Goal: Task Accomplishment & Management: Use online tool/utility

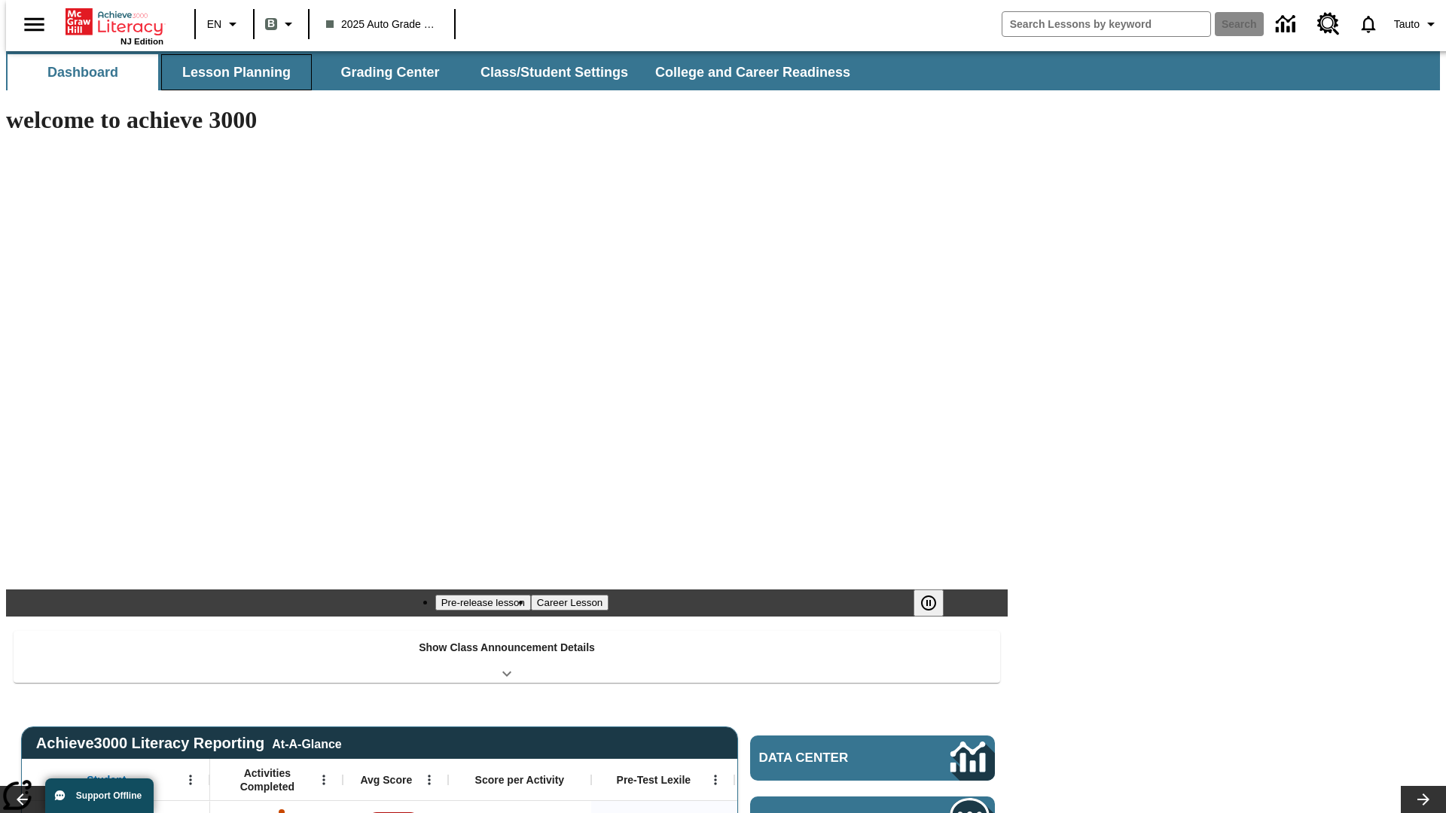
click at [230, 72] on button "Lesson Planning" at bounding box center [236, 72] width 151 height 36
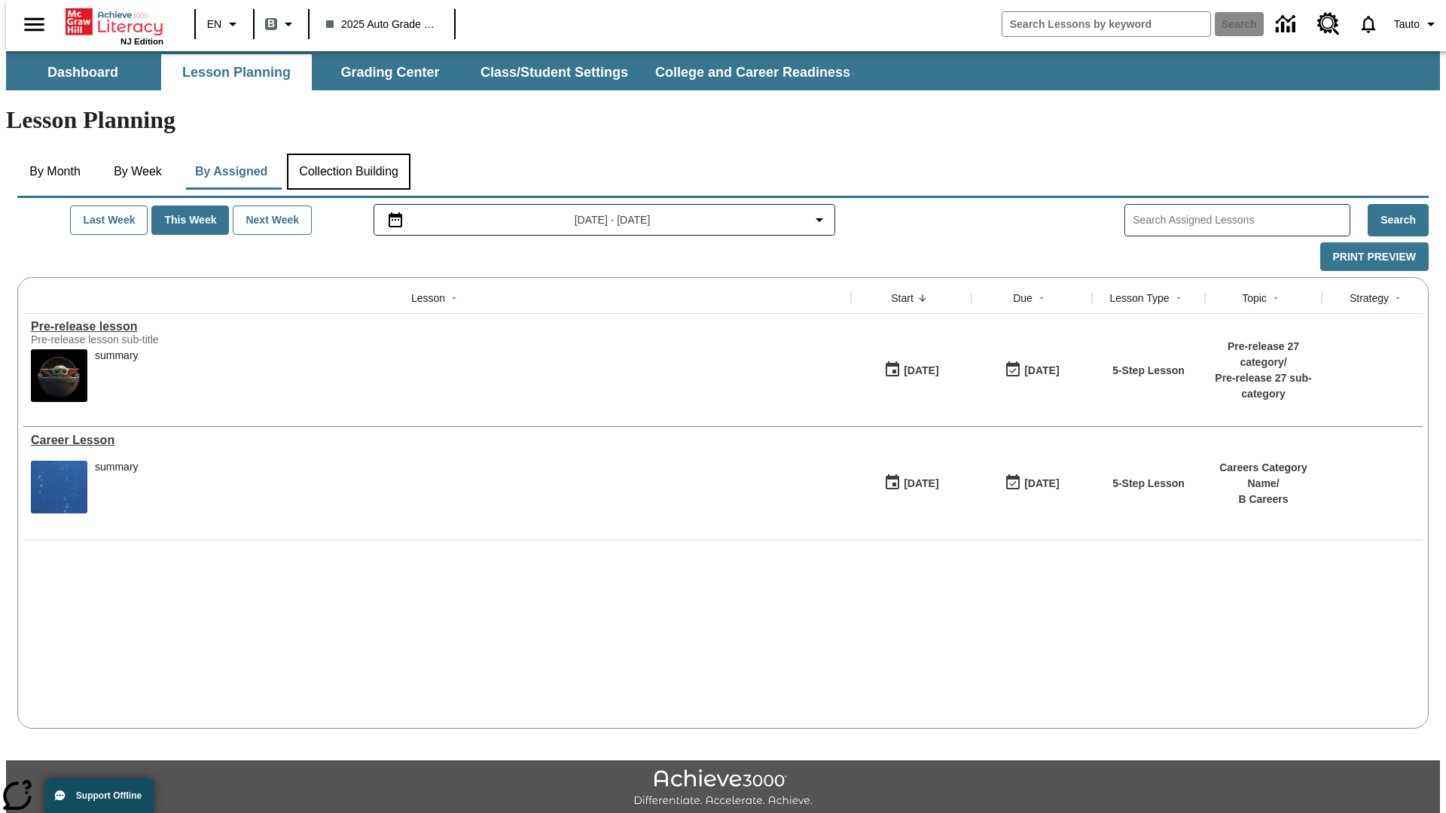
click at [348, 154] on button "Collection Building" at bounding box center [349, 172] width 124 height 36
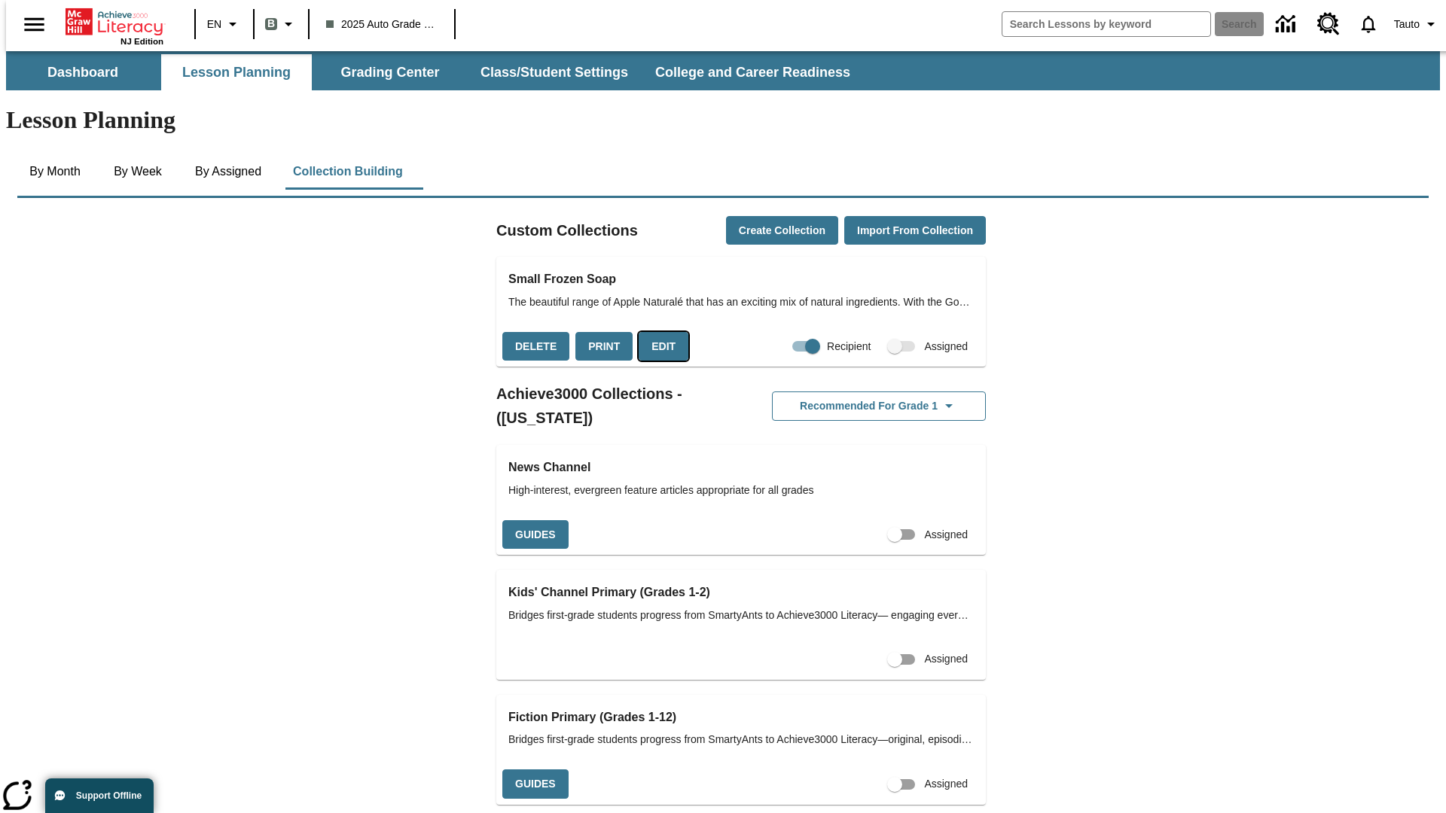
click at [658, 332] on button "Edit" at bounding box center [664, 346] width 50 height 29
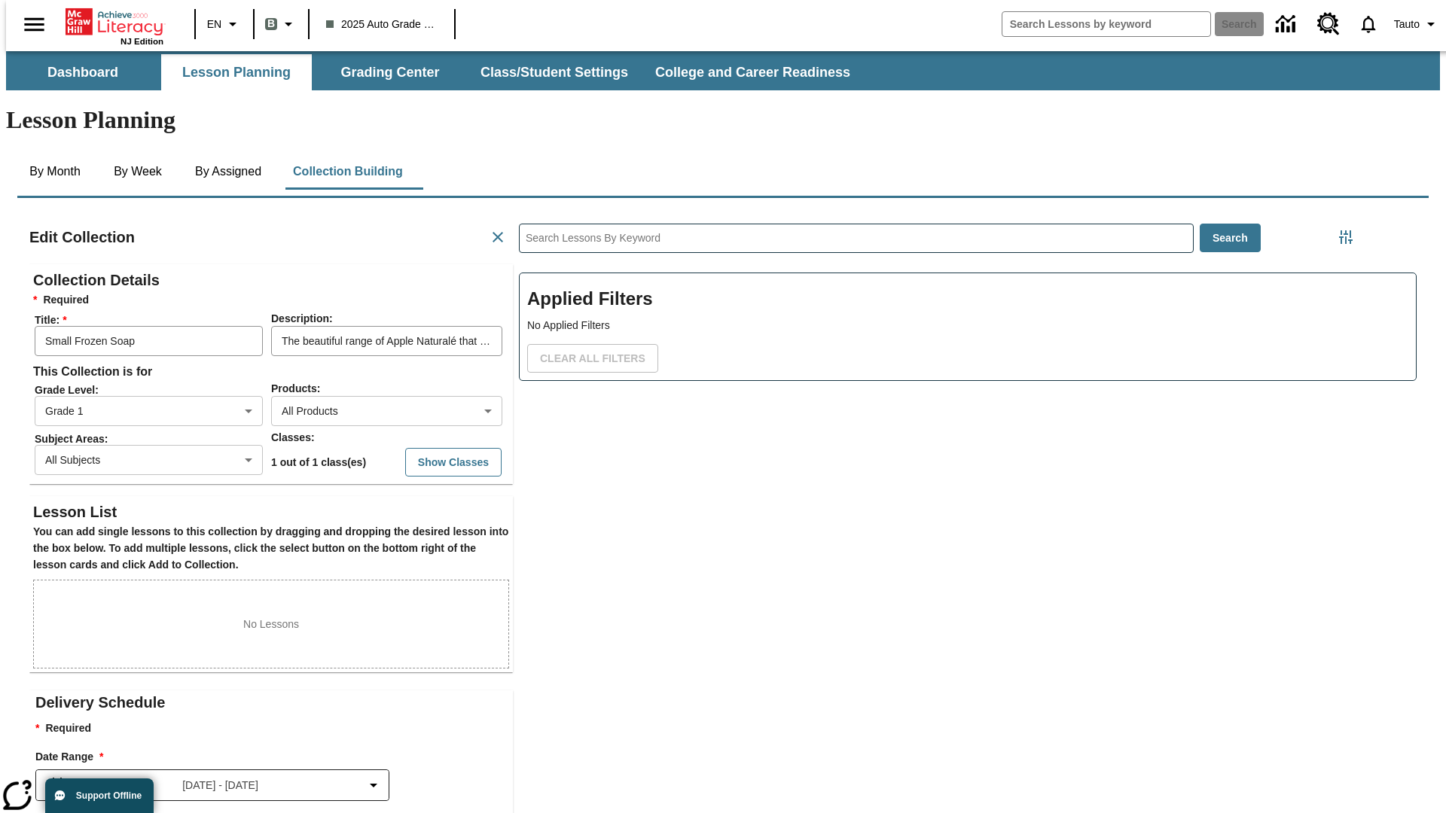
scroll to position [1, 1]
click at [362, 356] on body "Skip to main content NJ Edition EN B 2025 Auto Grade 1 B Search 0 Tauto Dashboa…" at bounding box center [723, 523] width 1434 height 944
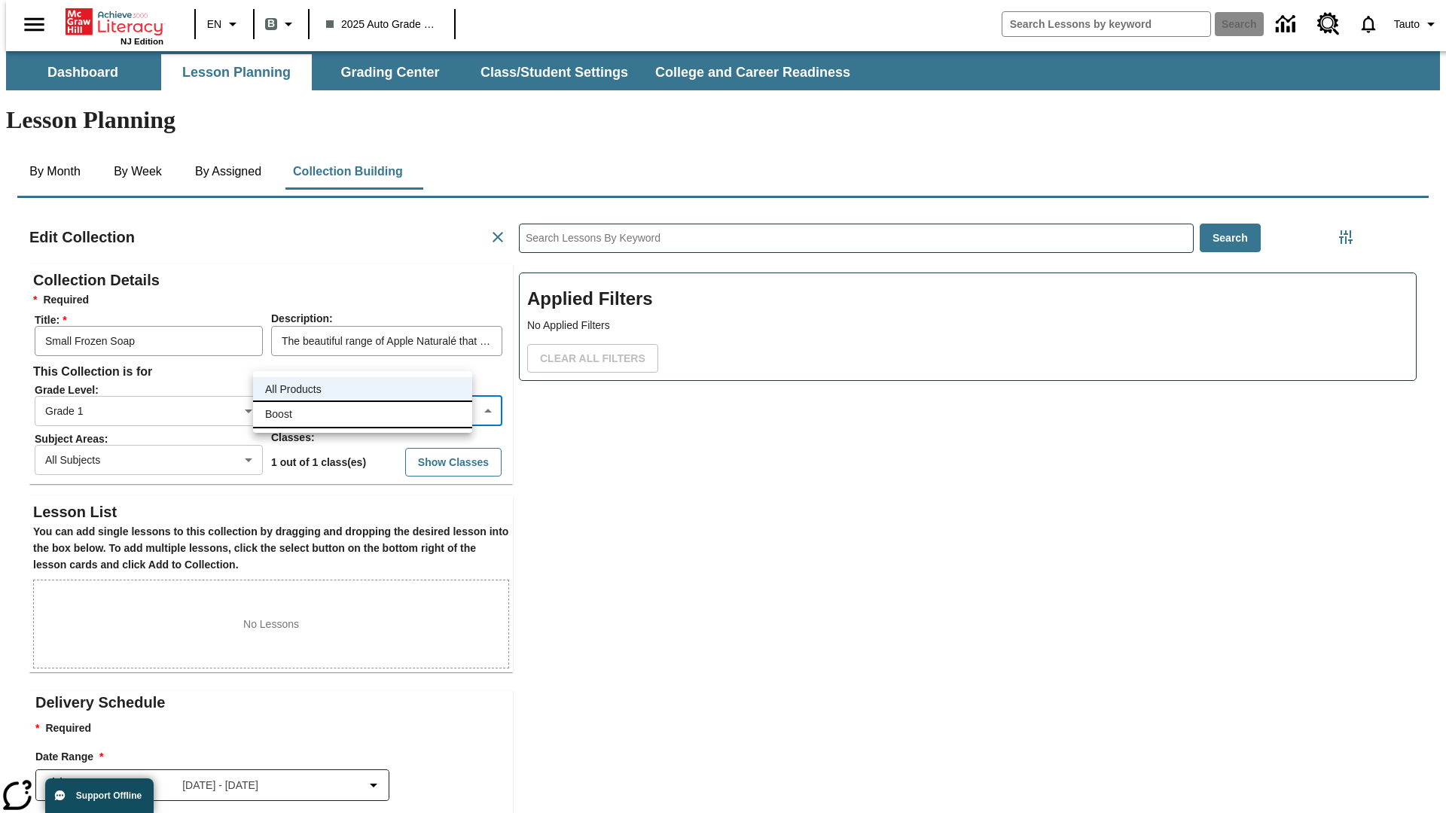
click at [362, 414] on li "Boost" at bounding box center [362, 414] width 219 height 25
type input "12"
